Goal: Task Accomplishment & Management: Use online tool/utility

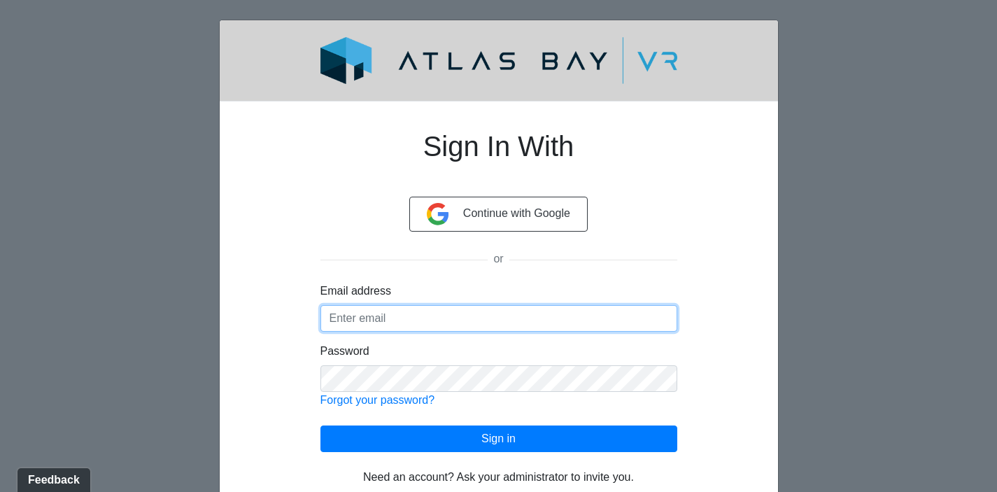
click at [429, 325] on input "Email address" at bounding box center [499, 318] width 357 height 27
type input "[PERSON_NAME][EMAIL_ADDRESS][DOMAIN_NAME]"
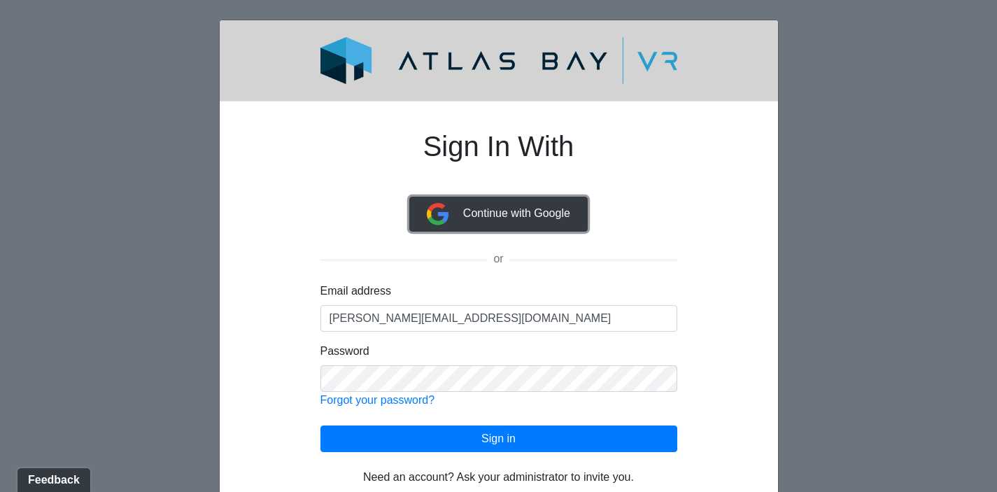
click at [498, 202] on button "Continue with Google" at bounding box center [498, 214] width 178 height 35
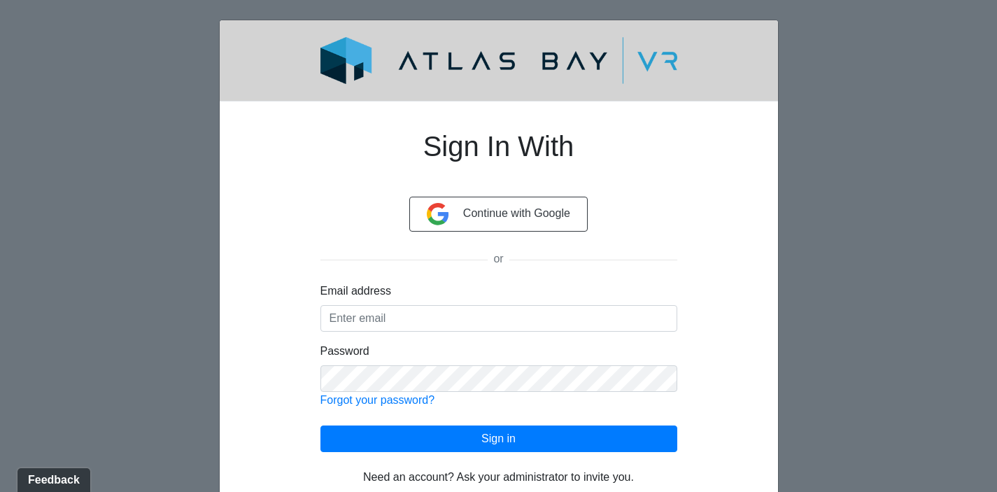
scroll to position [31, 0]
